Goal: Task Accomplishment & Management: Manage account settings

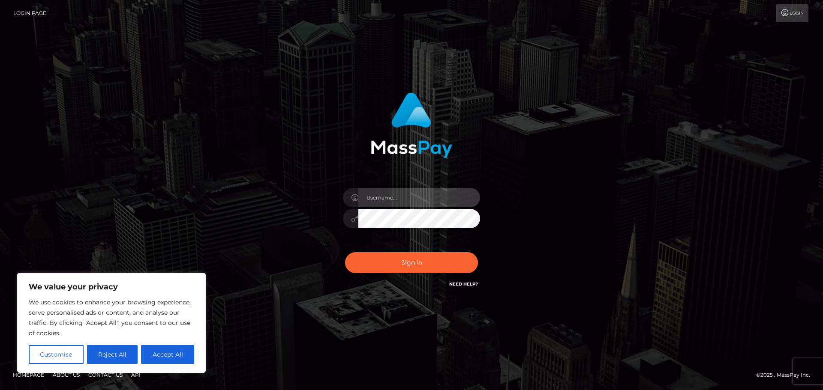
click at [399, 198] on input "text" at bounding box center [419, 197] width 122 height 19
type input "w2mbph@gmail.com"
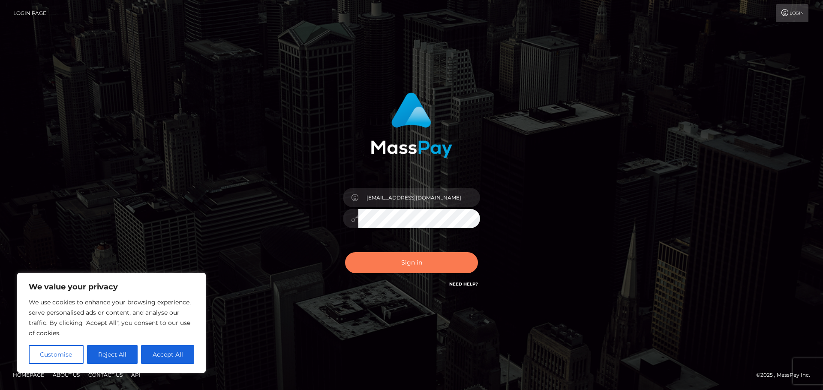
click at [415, 264] on button "Sign in" at bounding box center [411, 262] width 133 height 21
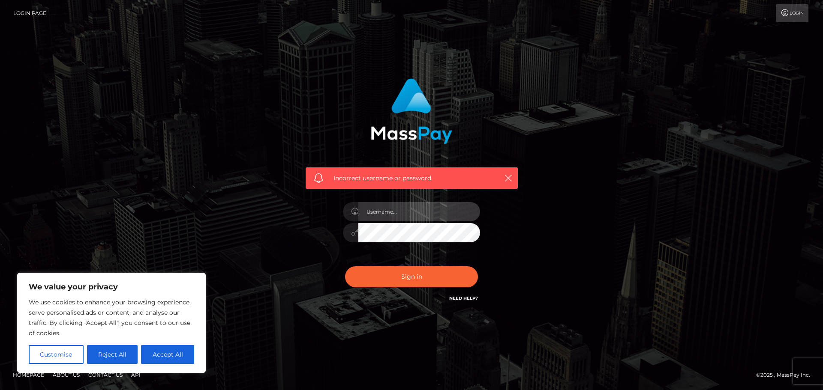
click at [416, 210] on input "text" at bounding box center [419, 211] width 122 height 19
click at [468, 296] on link "Need Help?" at bounding box center [463, 299] width 29 height 6
